Goal: Task Accomplishment & Management: Use online tool/utility

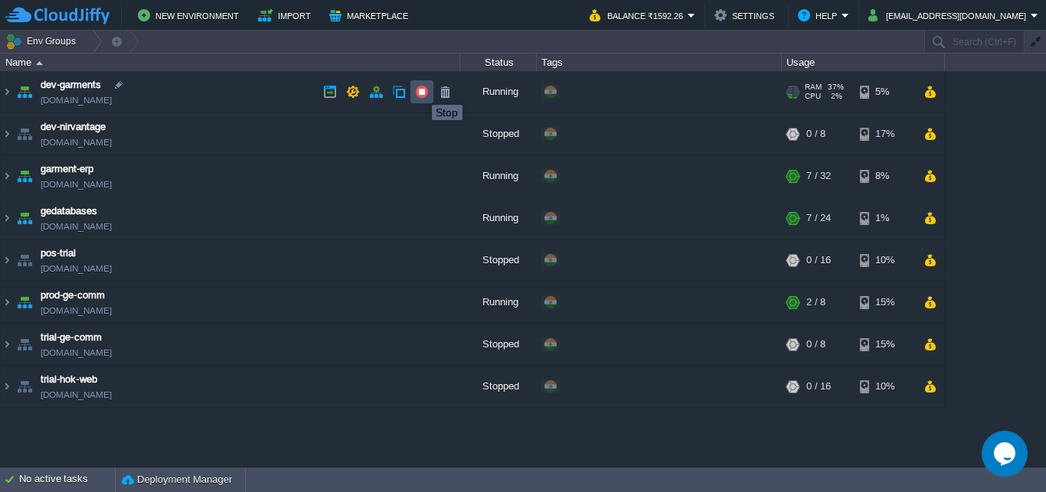
click at [420, 91] on button "button" at bounding box center [422, 92] width 14 height 14
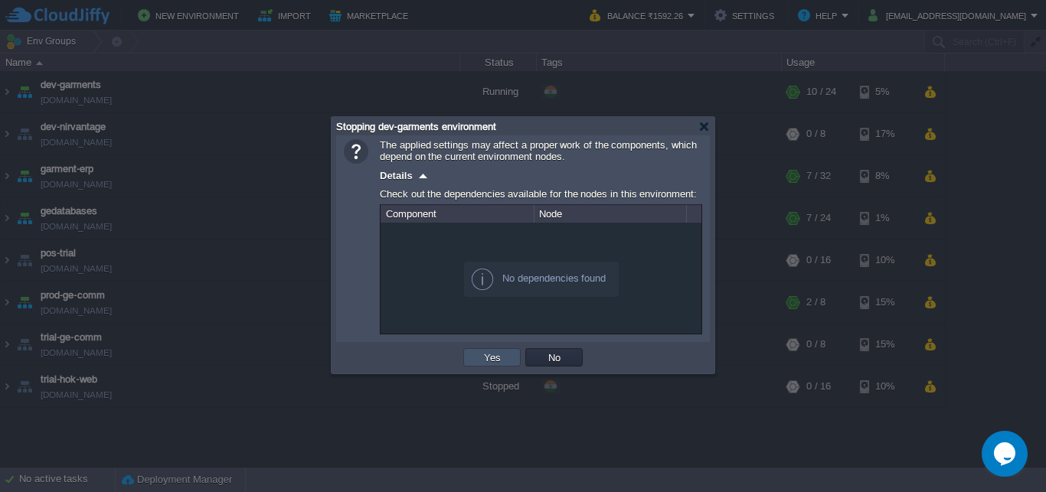
click at [488, 359] on button "Yes" at bounding box center [492, 358] width 26 height 14
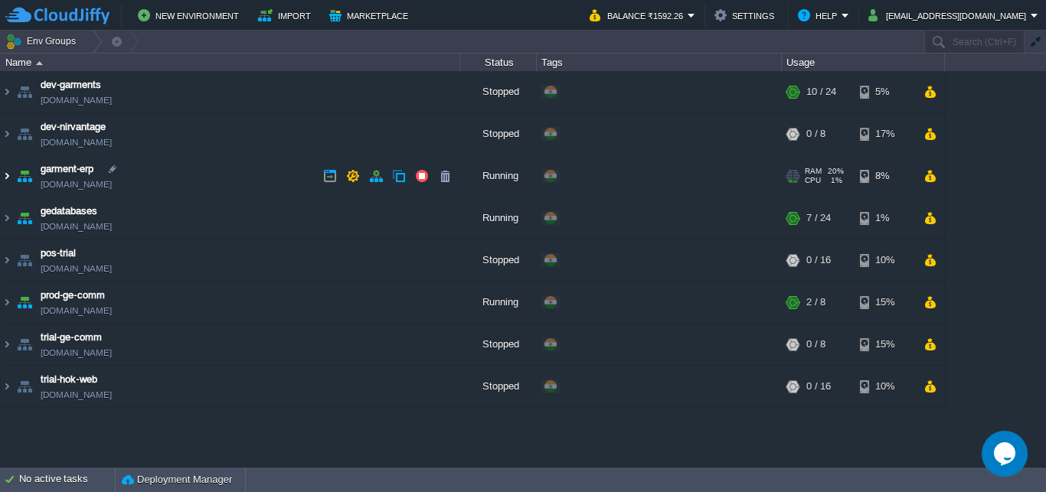
click at [6, 173] on img at bounding box center [7, 175] width 12 height 41
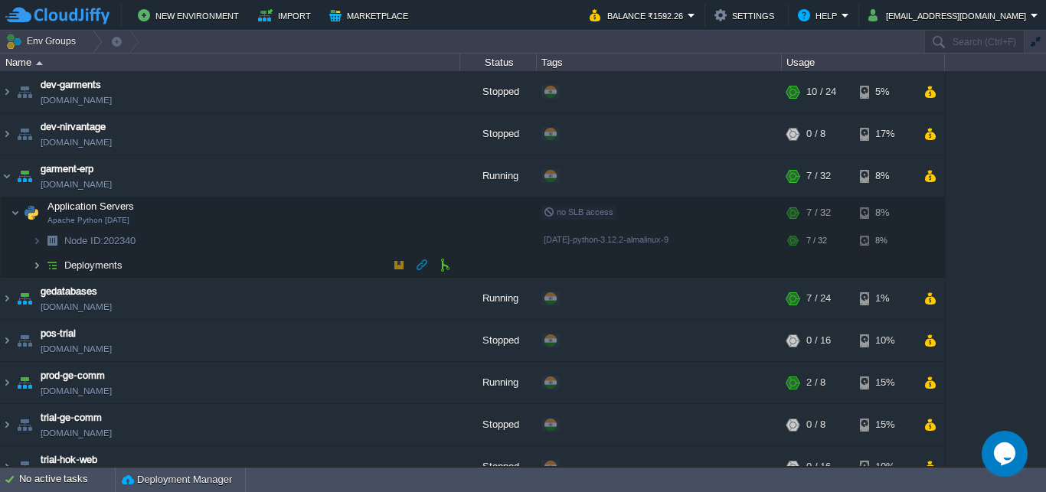
click at [36, 266] on img at bounding box center [36, 265] width 9 height 24
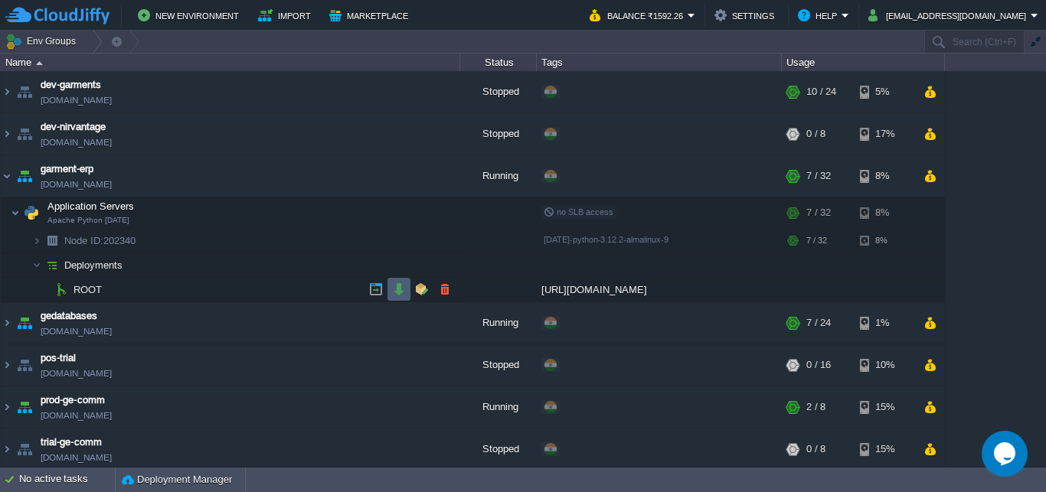
click at [397, 286] on button "button" at bounding box center [399, 289] width 14 height 14
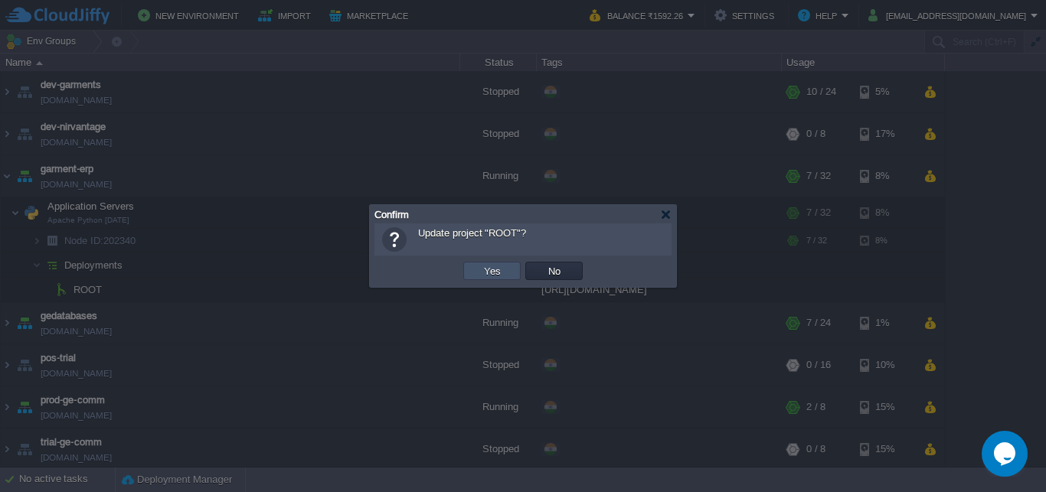
click at [495, 266] on button "Yes" at bounding box center [492, 271] width 26 height 14
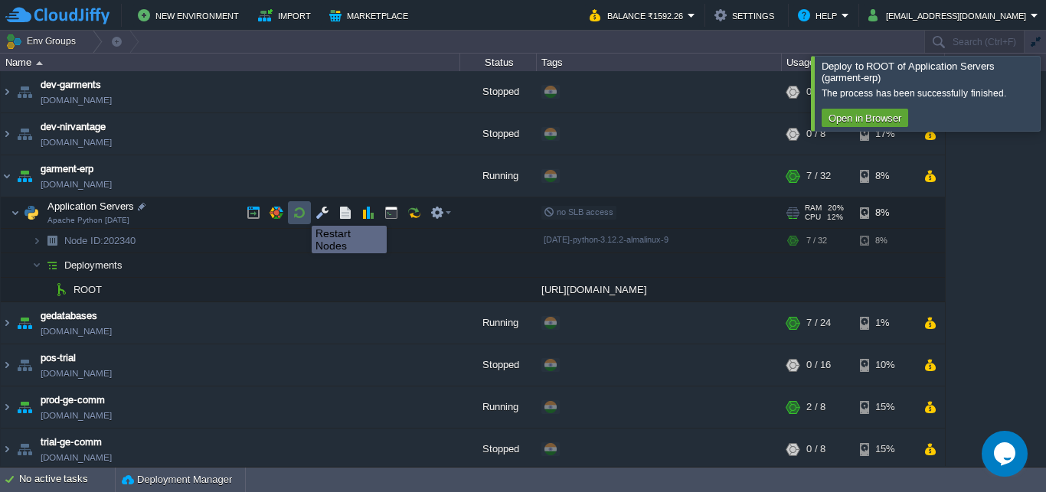
click at [300, 212] on button "button" at bounding box center [299, 213] width 14 height 14
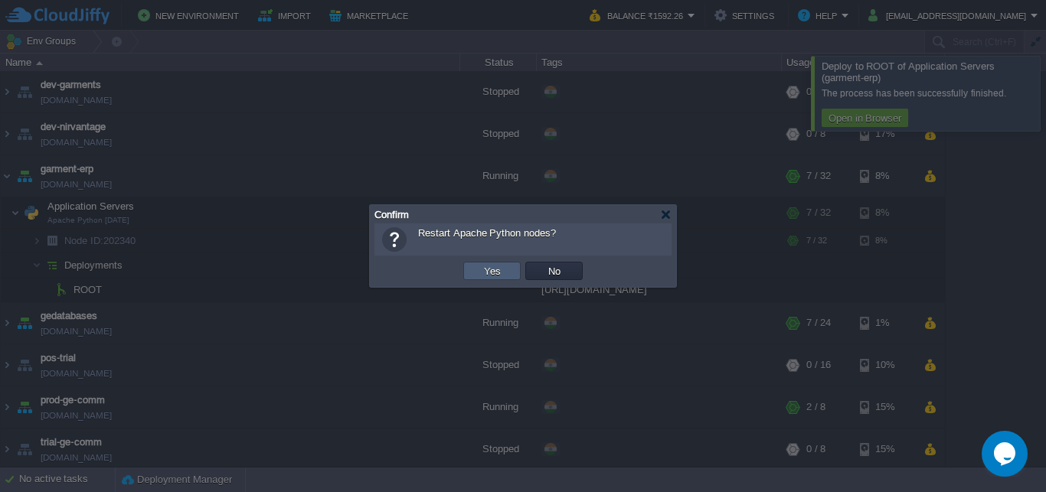
click at [501, 267] on button "Yes" at bounding box center [492, 271] width 26 height 14
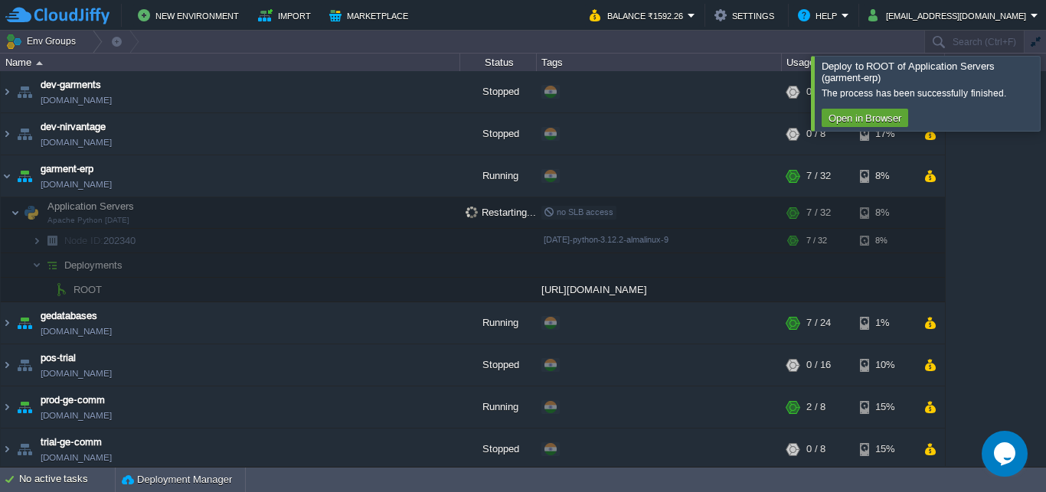
click at [1045, 100] on div at bounding box center [1064, 93] width 0 height 74
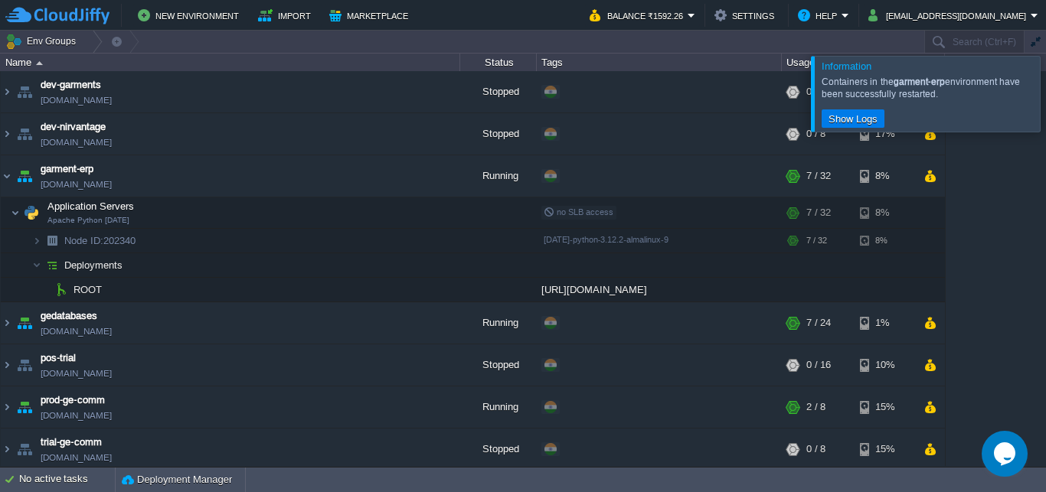
click at [1045, 92] on div at bounding box center [1064, 93] width 0 height 75
